Goal: Task Accomplishment & Management: Manage account settings

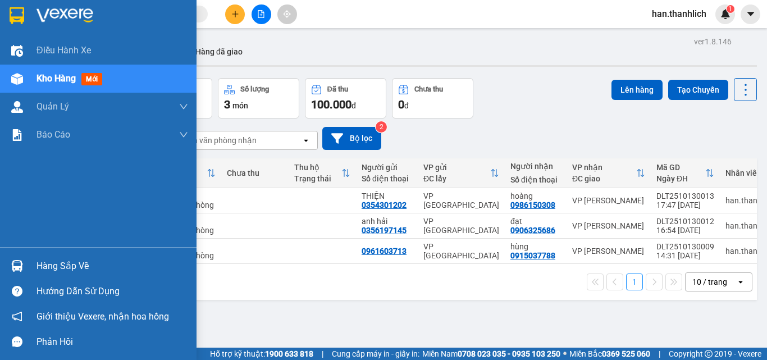
click at [29, 264] on div "Hàng sắp về" at bounding box center [98, 265] width 196 height 25
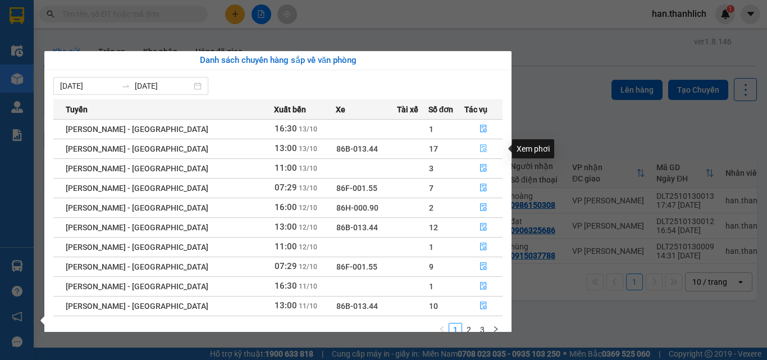
click at [481, 144] on button "button" at bounding box center [483, 149] width 37 height 18
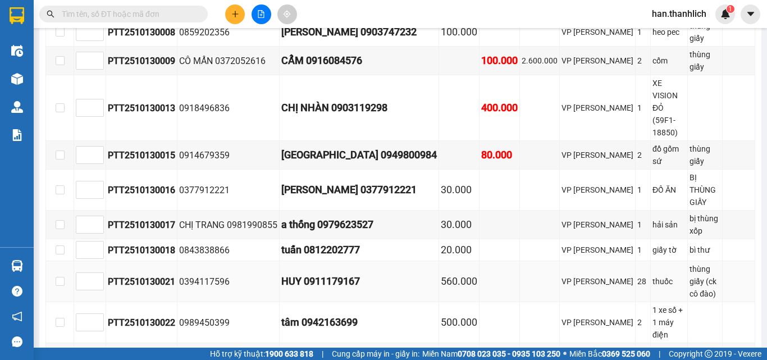
scroll to position [449, 0]
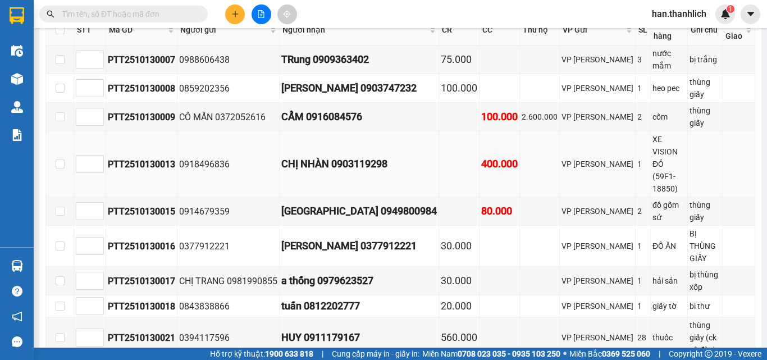
click at [348, 156] on div "CHỊ NHÀN 0903119298" at bounding box center [358, 164] width 155 height 16
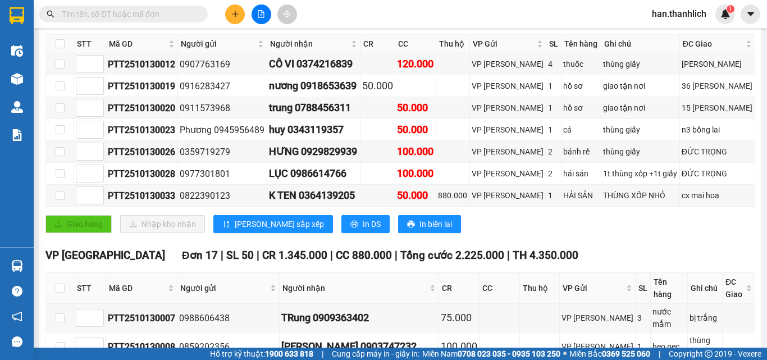
scroll to position [171, 0]
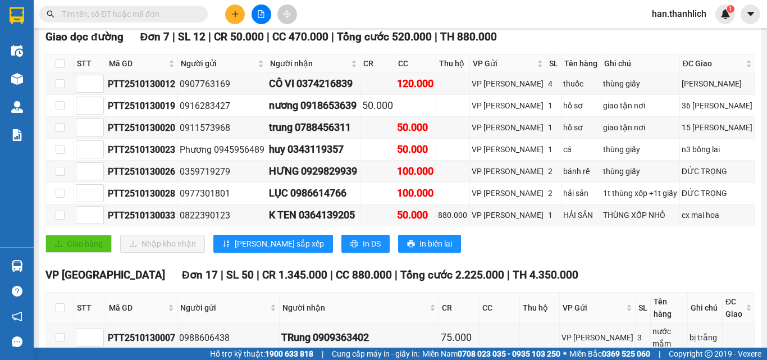
drag, startPoint x: 374, startPoint y: 139, endPoint x: 410, endPoint y: 36, distance: 108.8
click at [414, 27] on div "Kết quả tìm kiếm ( 0 ) Bộ lọc No Data han.thanhlich 1" at bounding box center [383, 14] width 767 height 28
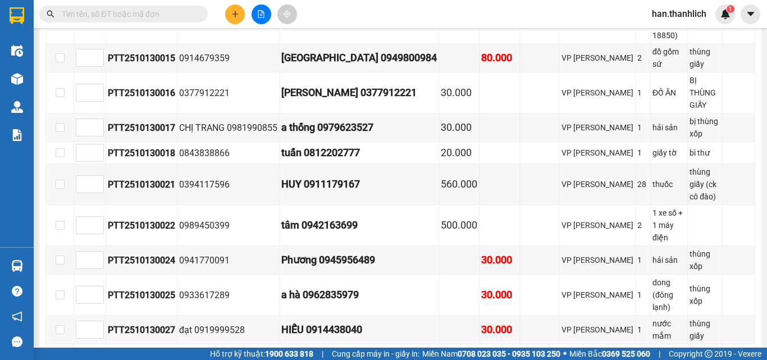
scroll to position [620, 0]
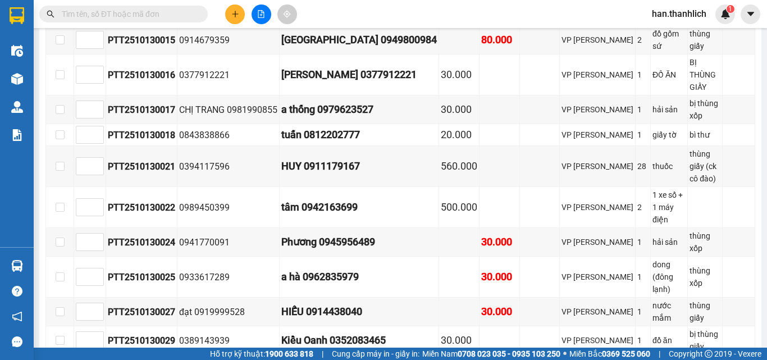
drag, startPoint x: 369, startPoint y: 279, endPoint x: 306, endPoint y: 278, distance: 62.9
copy div "0397244869"
click at [168, 11] on input "text" at bounding box center [128, 14] width 132 height 12
paste input "0397244869"
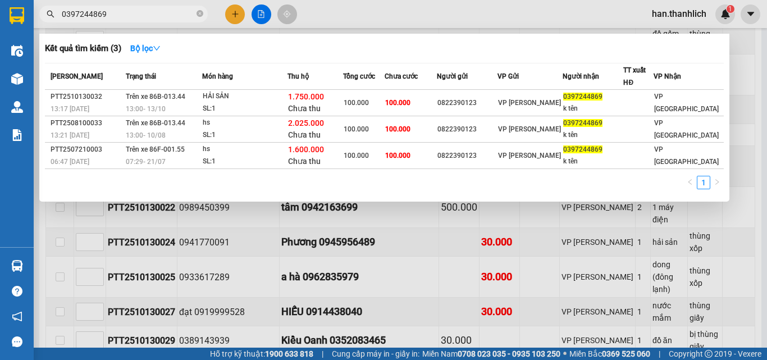
type input "0397244869"
click at [436, 283] on div at bounding box center [383, 180] width 767 height 360
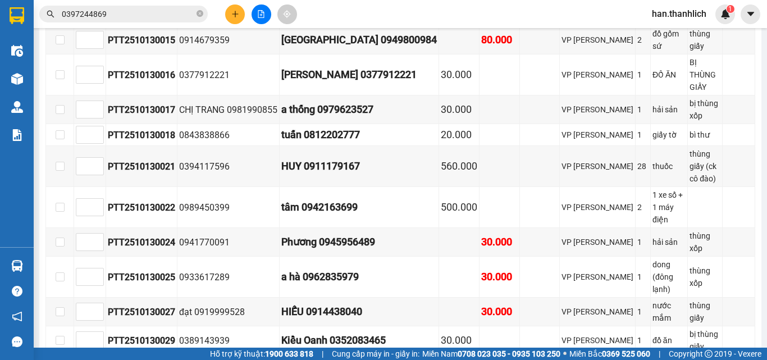
click at [180, 20] on input "0397244869" at bounding box center [128, 14] width 132 height 12
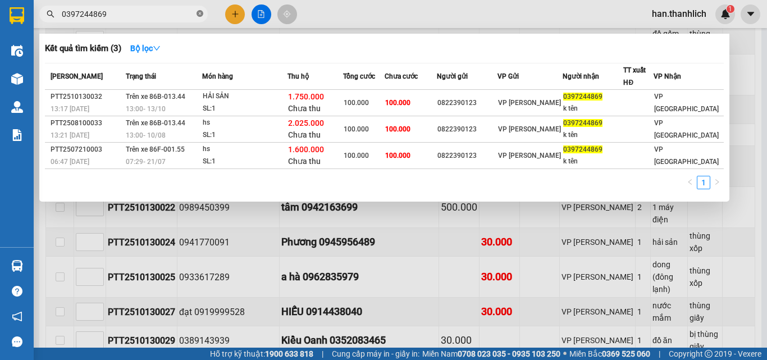
click at [196, 16] on icon "close-circle" at bounding box center [199, 13] width 7 height 7
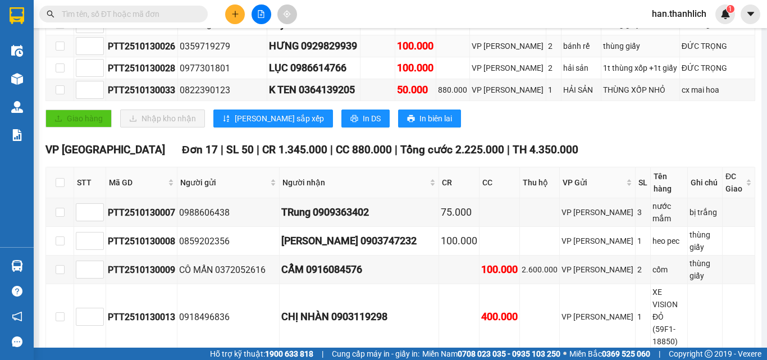
scroll to position [227, 0]
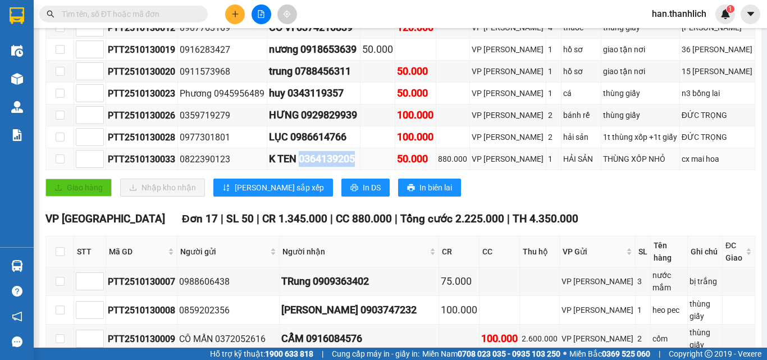
drag, startPoint x: 364, startPoint y: 163, endPoint x: 308, endPoint y: 162, distance: 56.1
click at [308, 162] on div "K TEN 0364139205" at bounding box center [313, 159] width 89 height 16
copy div "0364139205"
click at [141, 13] on input "text" at bounding box center [128, 14] width 132 height 12
paste input "0364139205"
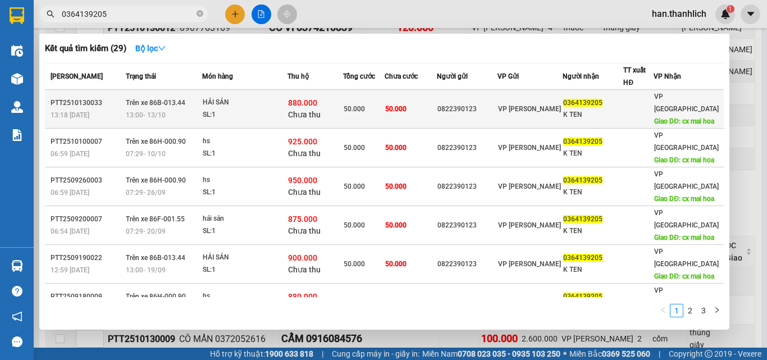
type input "0364139205"
click at [518, 105] on span "VP [PERSON_NAME]" at bounding box center [529, 109] width 63 height 8
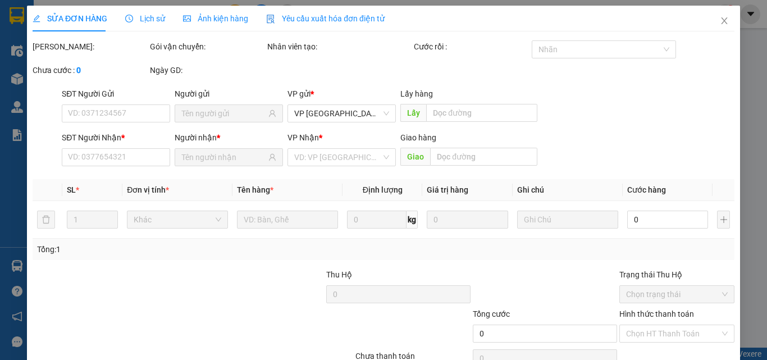
type input "0822390123"
type input "0364139205"
type input "K TEN"
type input "cx mai hoa"
type input "880.000"
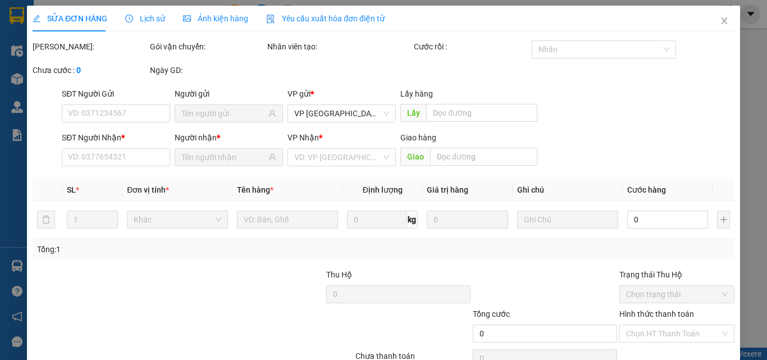
type input "50.000"
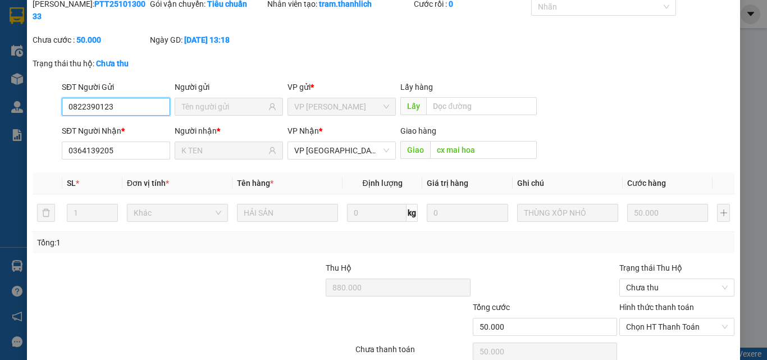
scroll to position [97, 0]
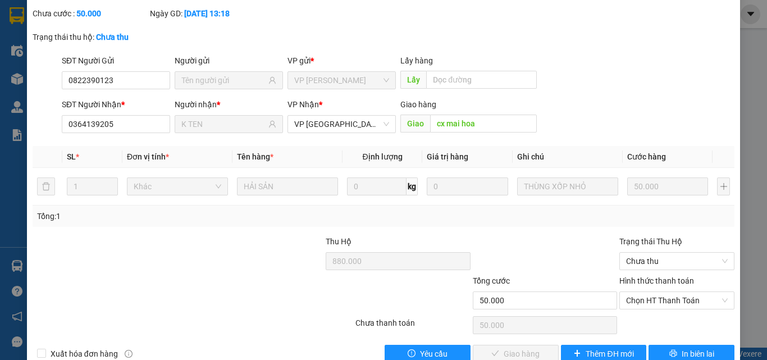
click at [684, 340] on div "SỬA ĐƠN HÀNG Lịch sử Ảnh kiện hàng Yêu cầu xuất hóa đơn điện tử Total Paid Fee …" at bounding box center [383, 140] width 713 height 462
click at [684, 345] on button "In biên lai" at bounding box center [691, 354] width 86 height 18
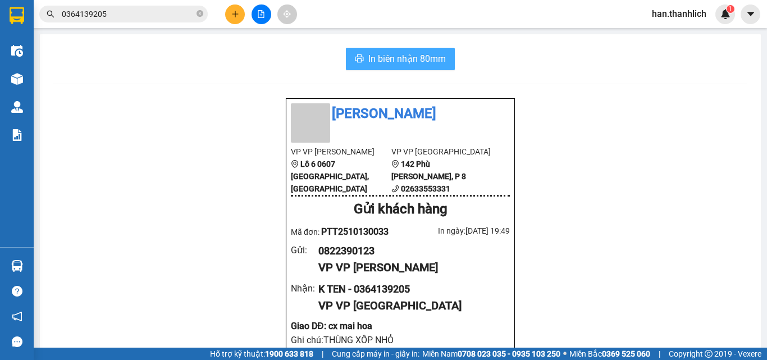
click at [410, 65] on span "In biên nhận 80mm" at bounding box center [406, 59] width 77 height 14
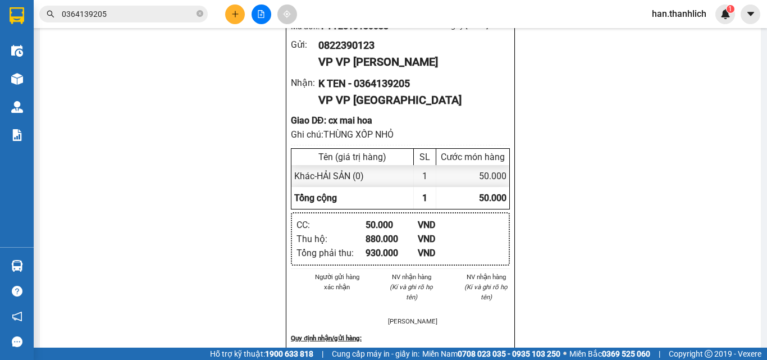
scroll to position [306, 0]
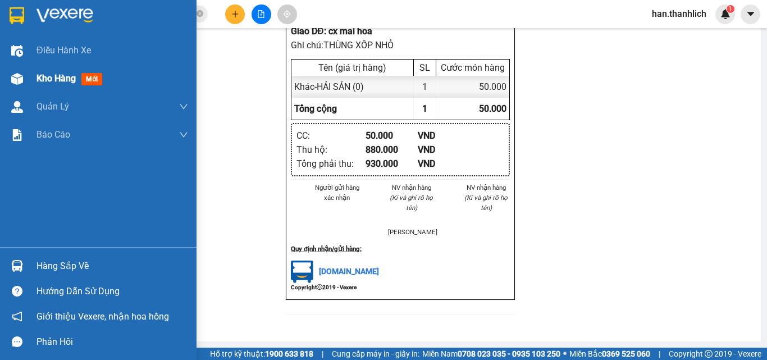
click at [14, 80] on img at bounding box center [17, 79] width 12 height 12
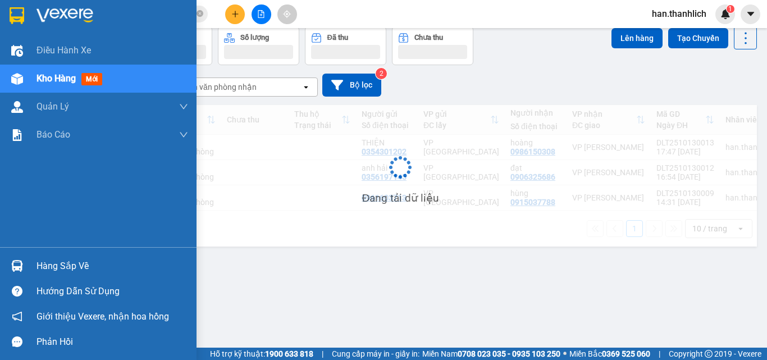
scroll to position [52, 0]
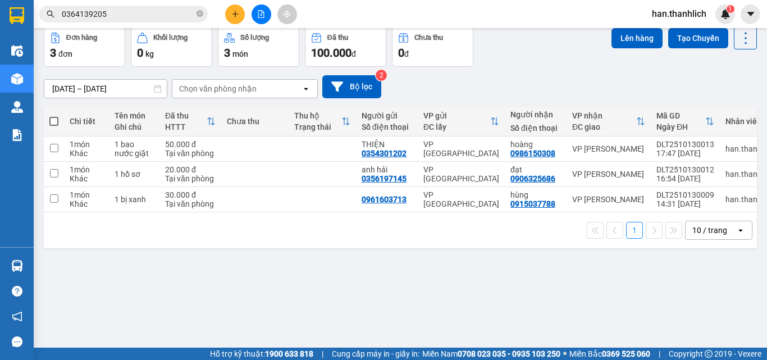
click at [357, 301] on div "ver 1.8.146 Kho gửi Trên xe Kho nhận Hàng đã giao Đơn hàng 3 đơn Khối lượng 0 k…" at bounding box center [400, 162] width 722 height 360
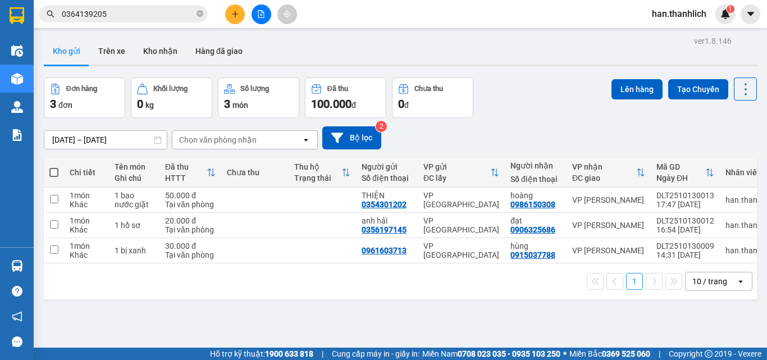
scroll to position [0, 0]
